Goal: Navigation & Orientation: Find specific page/section

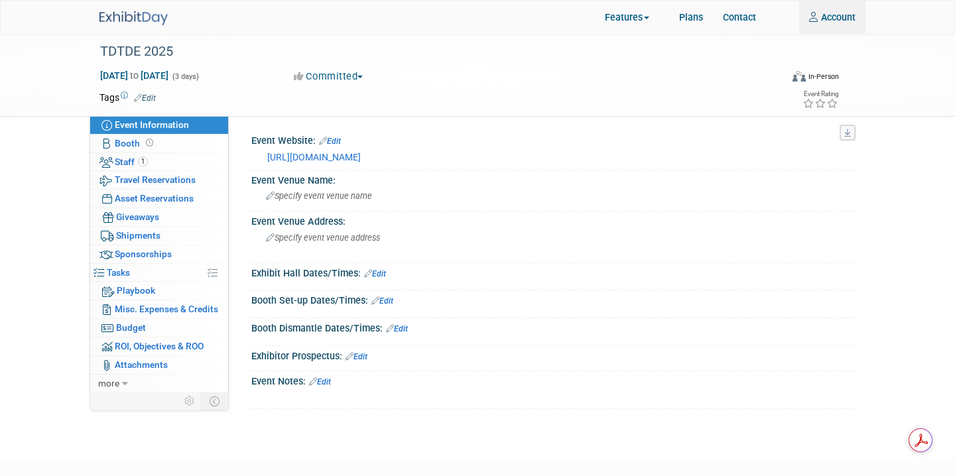
type input "[PERSON_NAME][EMAIL_ADDRESS][PERSON_NAME][DOMAIN_NAME]"
click at [116, 17] on img at bounding box center [133, 18] width 68 height 14
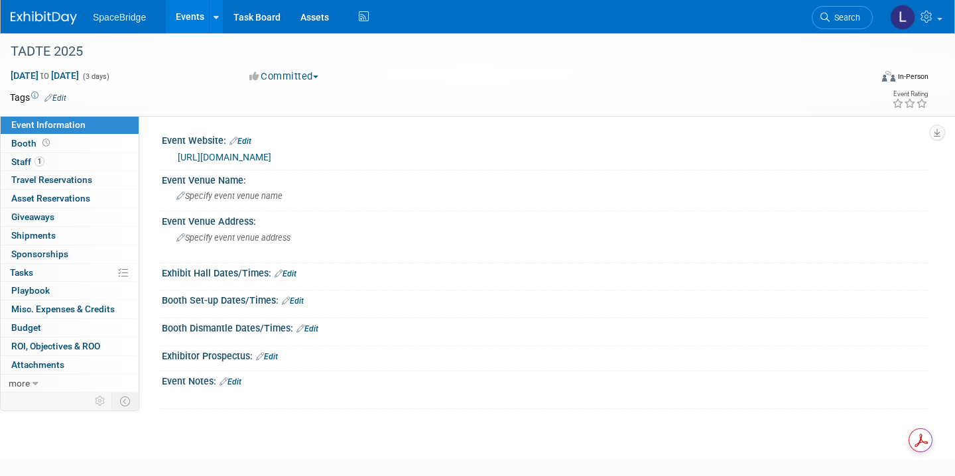
click at [192, 17] on link "Events" at bounding box center [190, 16] width 48 height 33
